Goal: Check status: Check status

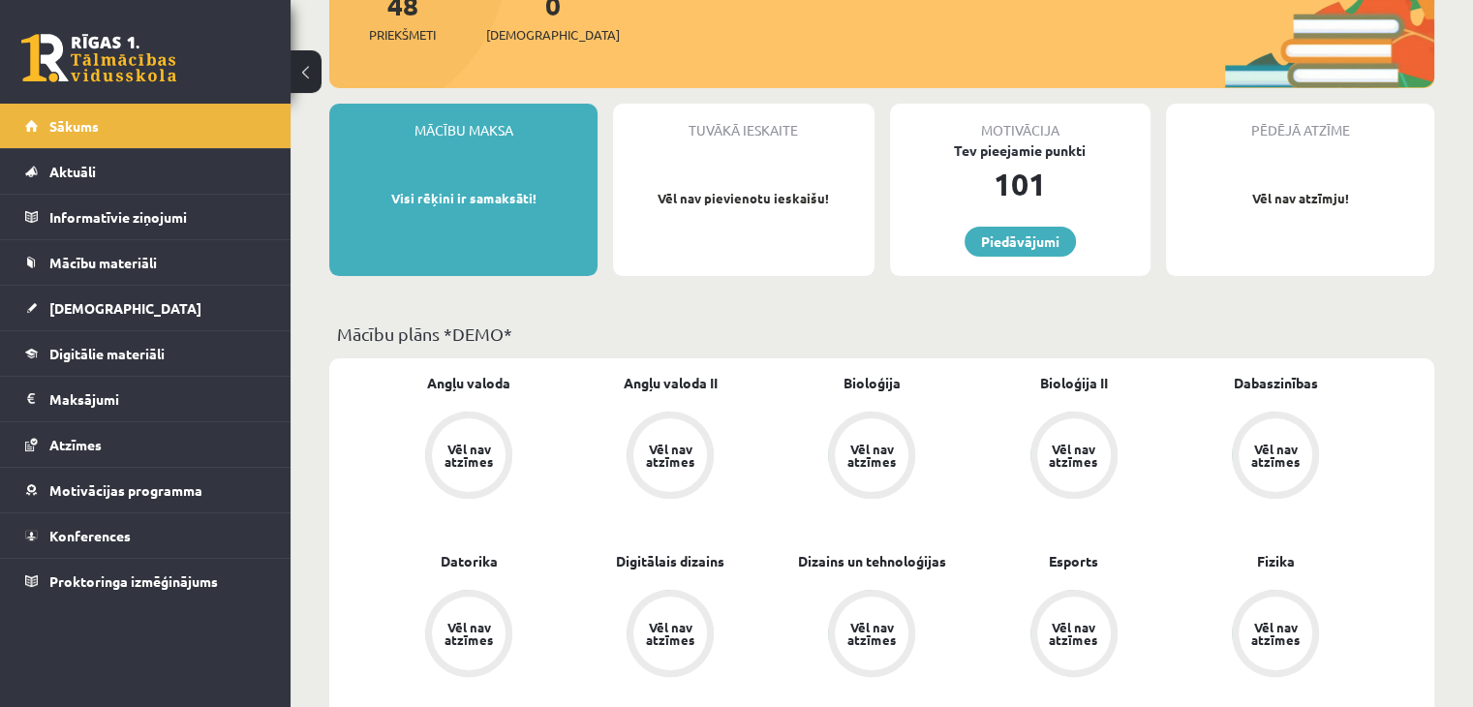
scroll to position [267, 0]
click at [465, 467] on div "Vēl nav atzīmes" at bounding box center [469, 455] width 74 height 74
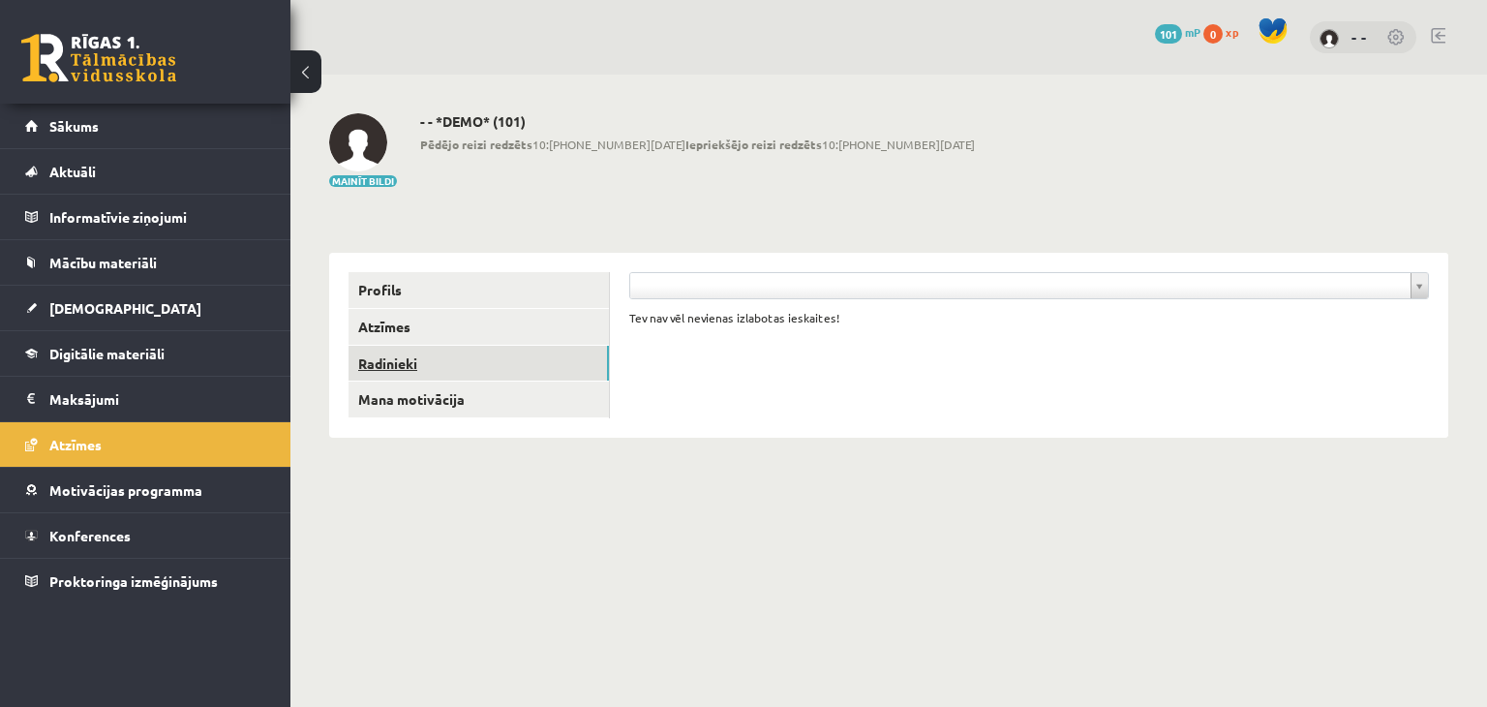
click at [399, 361] on link "Radinieki" at bounding box center [479, 364] width 260 height 36
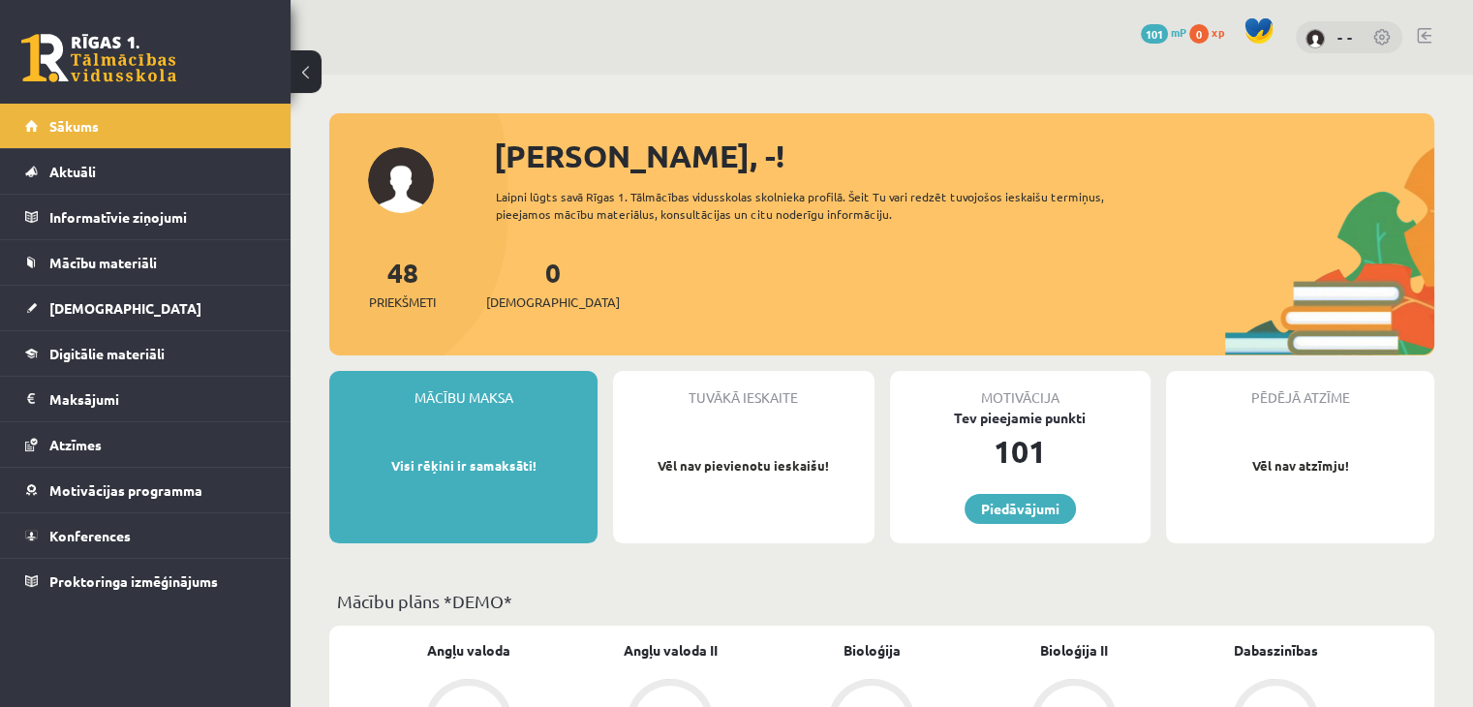
click at [1338, 34] on div "- -" at bounding box center [1348, 37] width 106 height 33
